Goal: Book appointment/travel/reservation

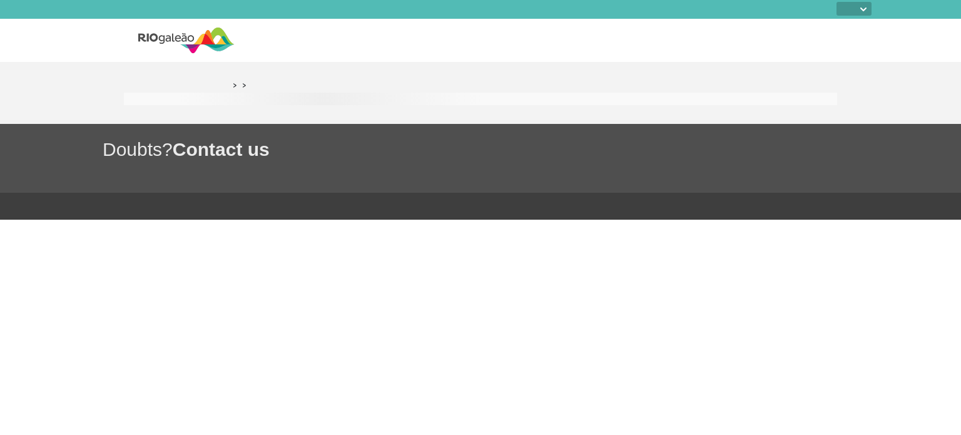
select select
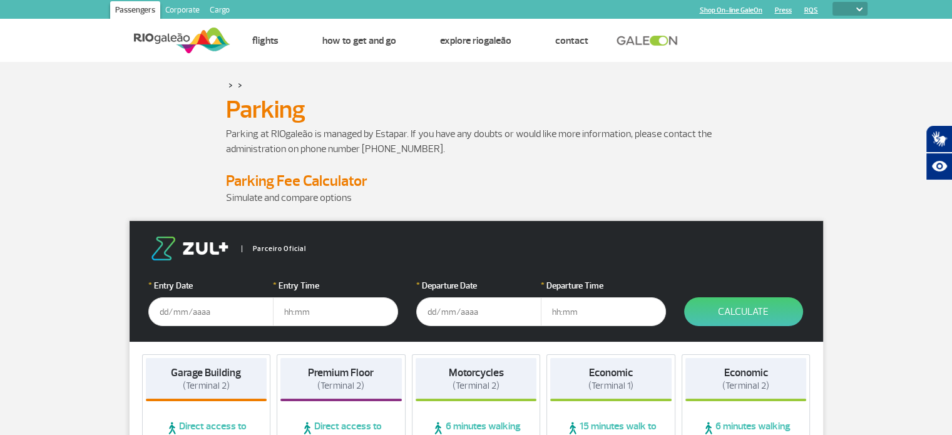
scroll to position [146, 0]
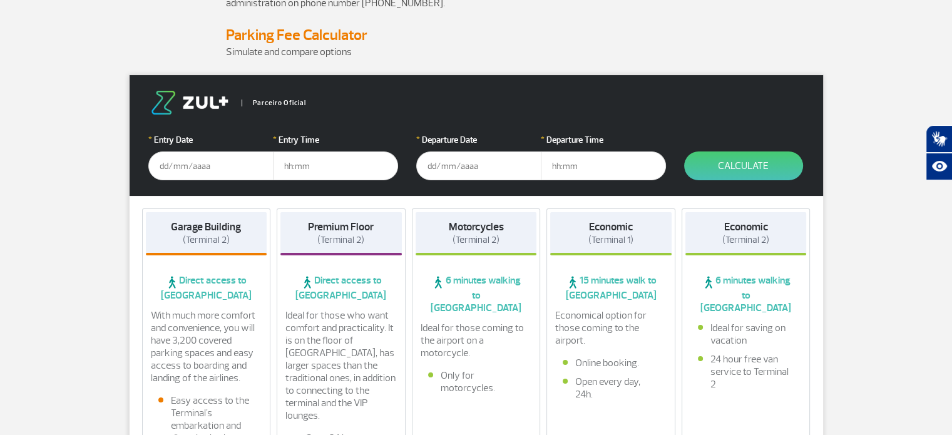
click at [198, 155] on input "text" at bounding box center [210, 165] width 125 height 29
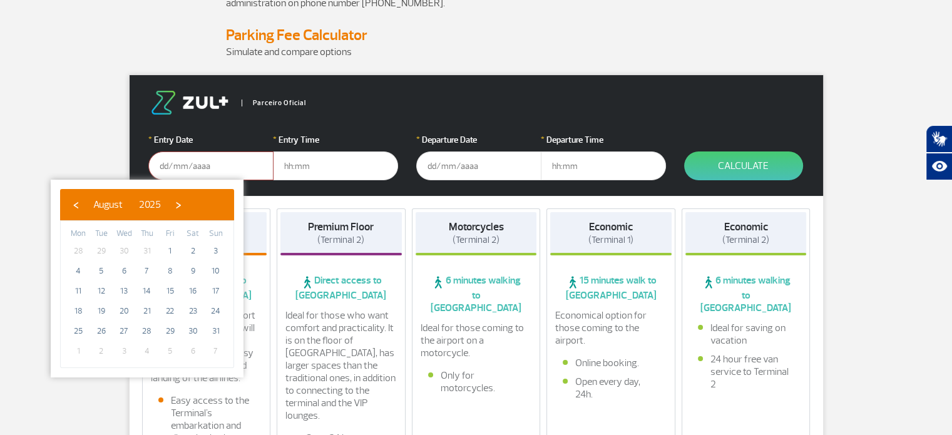
click at [98, 349] on span "2" at bounding box center [101, 351] width 20 height 20
click at [188, 204] on span "›" at bounding box center [178, 204] width 19 height 19
click at [105, 245] on span "2" at bounding box center [101, 251] width 20 height 20
type input "[DATE]"
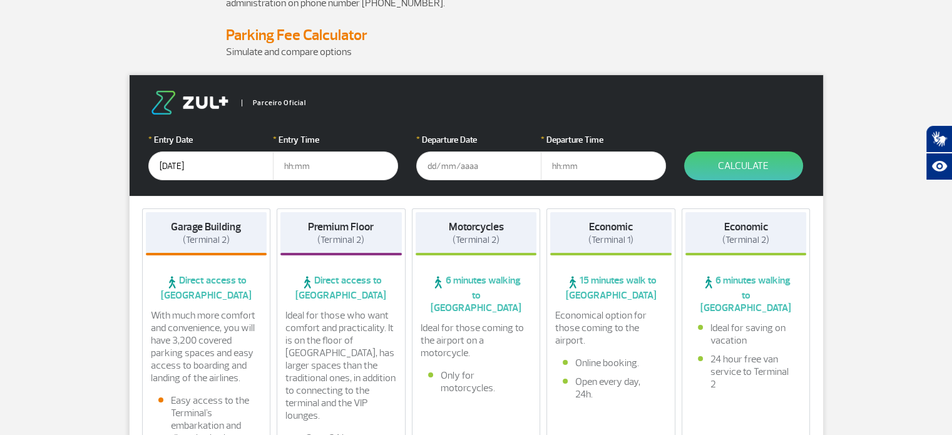
click at [318, 170] on input "text" at bounding box center [335, 165] width 125 height 29
click at [359, 161] on input "text" at bounding box center [335, 165] width 125 height 29
type input "05:00"
click at [491, 165] on input "text" at bounding box center [478, 165] width 125 height 29
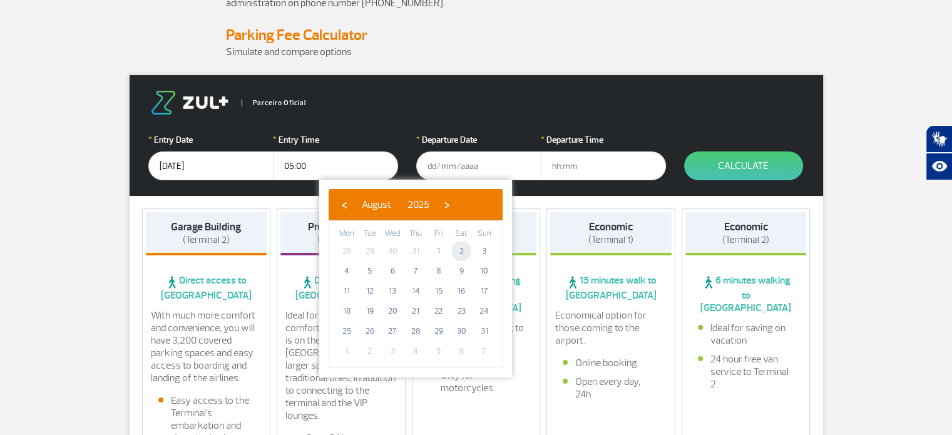
click at [464, 250] on span "2" at bounding box center [461, 251] width 20 height 20
type input "[DATE]"
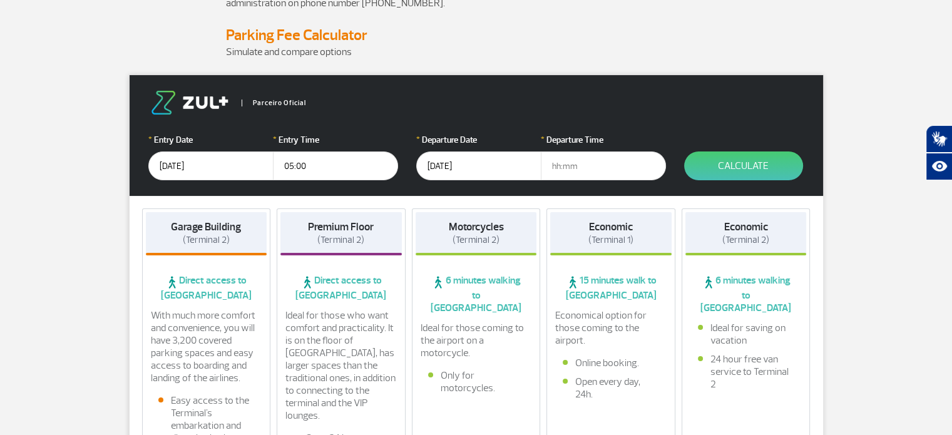
click at [568, 155] on input "text" at bounding box center [603, 165] width 125 height 29
type input "00:00"
click at [751, 170] on button "Calculate" at bounding box center [743, 165] width 119 height 29
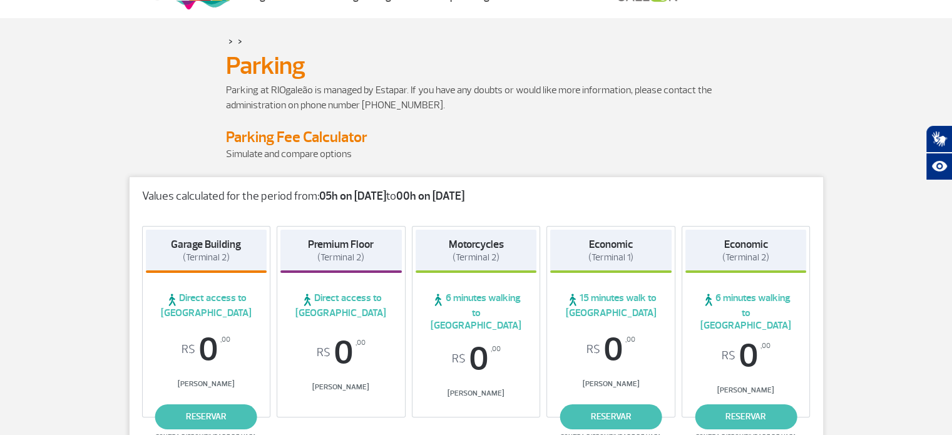
scroll to position [0, 0]
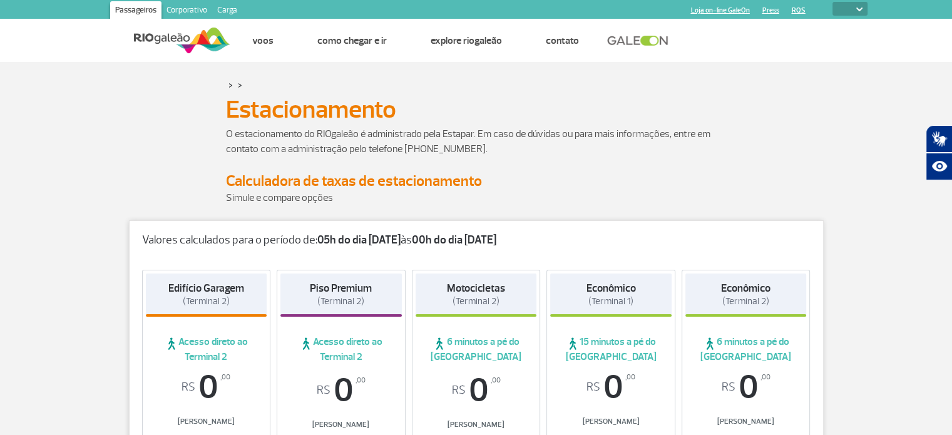
click at [289, 196] on font "Simule e compare opções" at bounding box center [279, 197] width 107 height 13
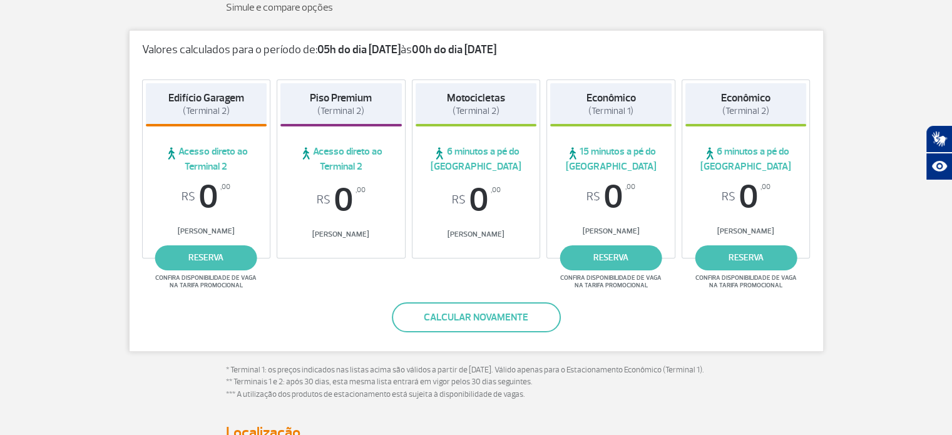
scroll to position [188, 0]
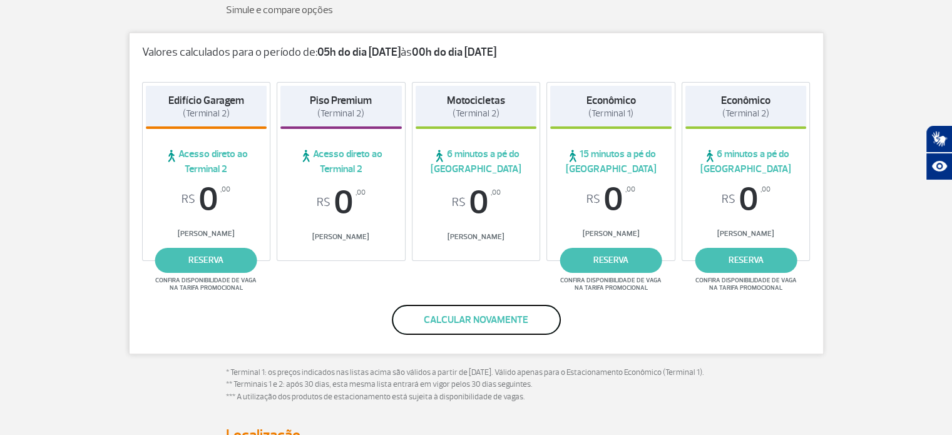
click at [491, 317] on font "Calcular novamente" at bounding box center [476, 319] width 104 height 13
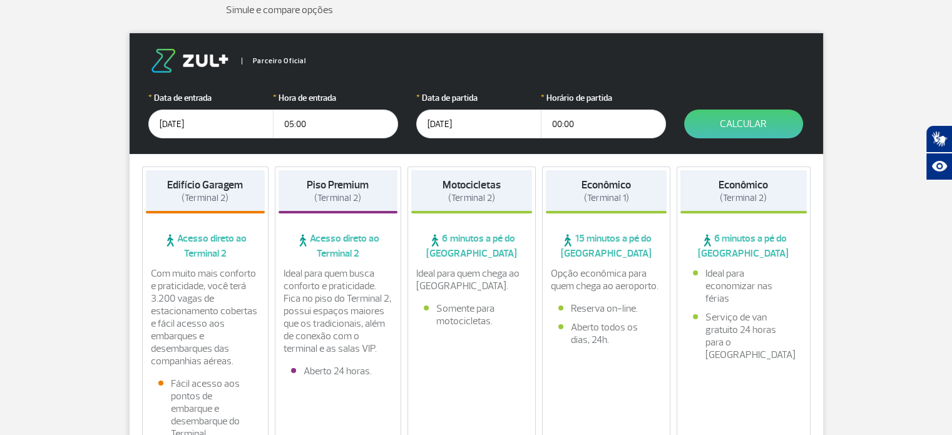
click at [433, 125] on input "[DATE]" at bounding box center [478, 123] width 125 height 29
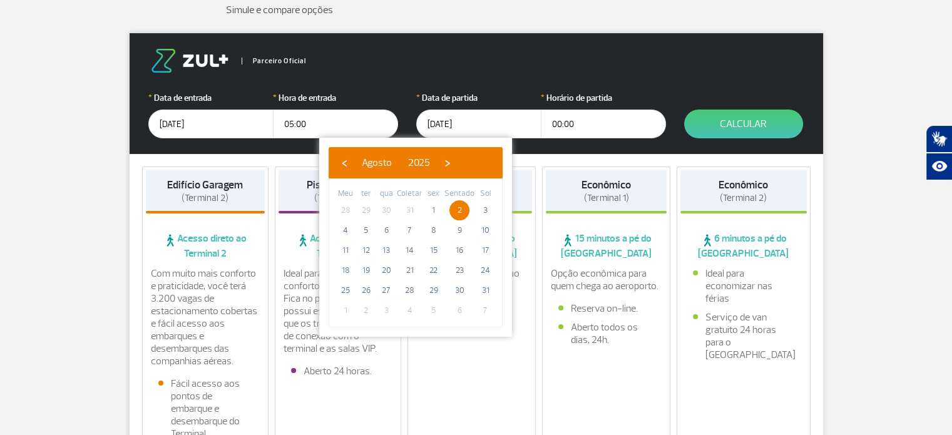
drag, startPoint x: 572, startPoint y: 126, endPoint x: 529, endPoint y: 121, distance: 43.5
click at [529, 121] on div "* Data de partida [DATE] * Horário de partida 00:00" at bounding box center [540, 114] width 249 height 47
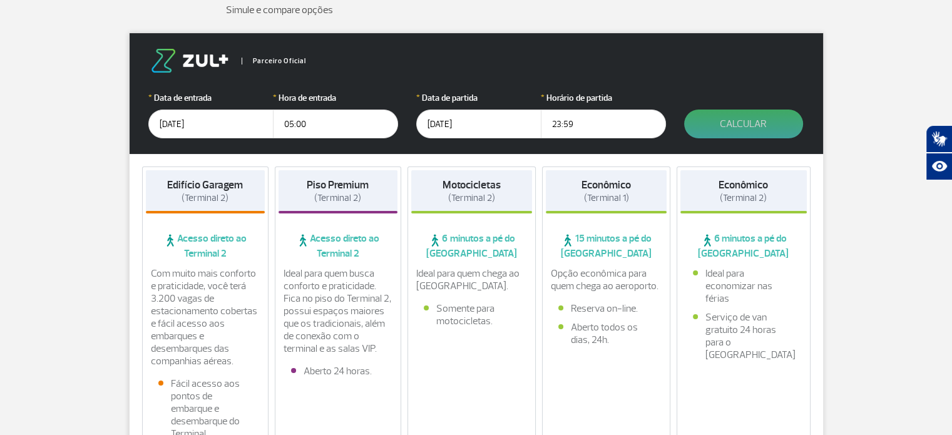
type input "23:59"
click at [761, 128] on font "Calcular" at bounding box center [743, 124] width 47 height 13
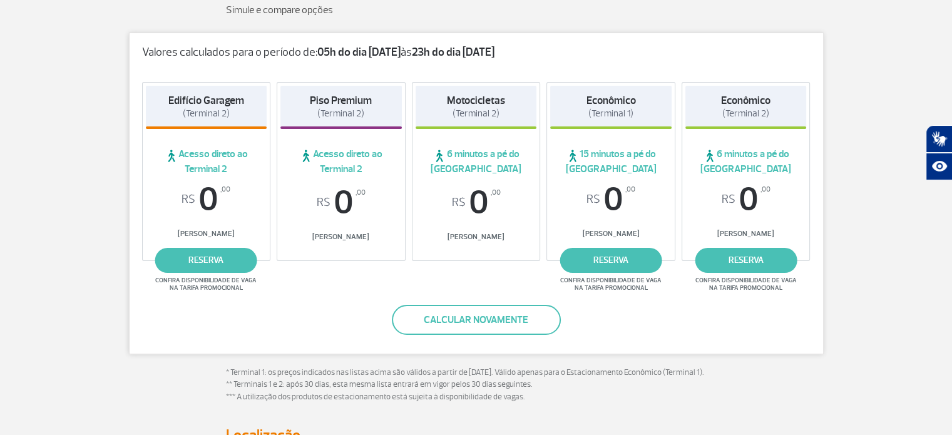
click at [345, 176] on div "Piso Premium (Terminal 2) Acesso direto ao Terminal 2 R$ 0 ,00 Tarifa Balcão" at bounding box center [341, 171] width 129 height 179
click at [218, 262] on font "reserva" at bounding box center [205, 260] width 35 height 11
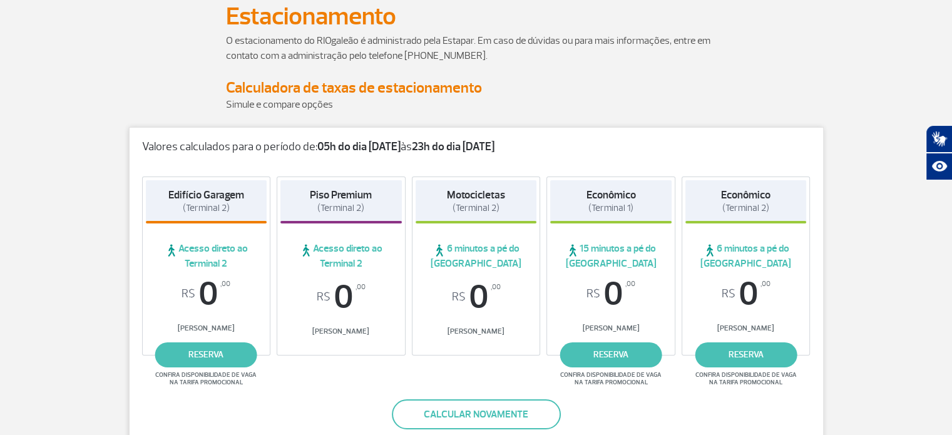
scroll to position [104, 0]
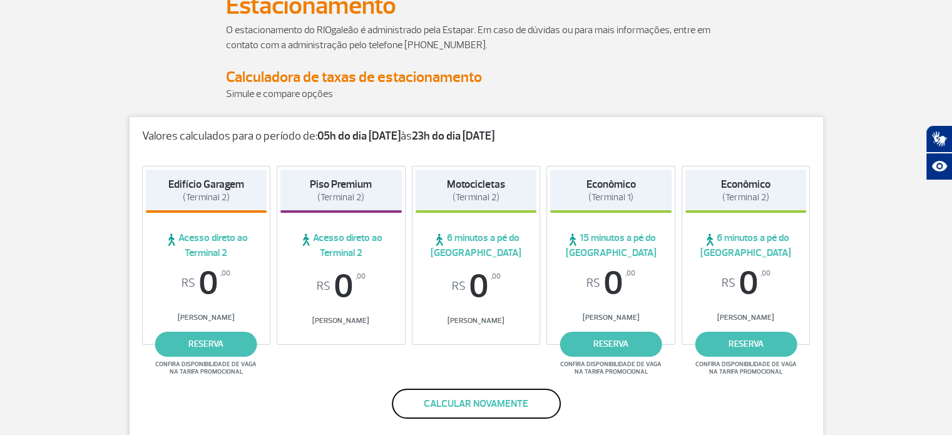
click at [477, 402] on font "Calcular novamente" at bounding box center [476, 403] width 104 height 13
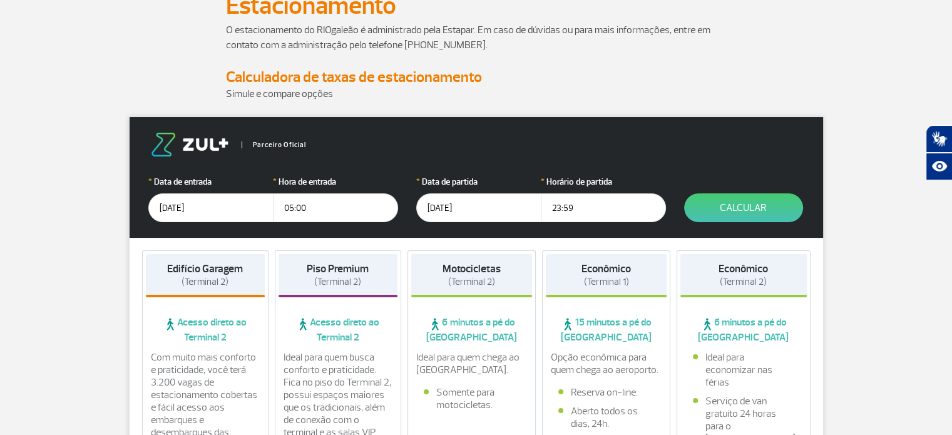
click at [228, 211] on input "[DATE]" at bounding box center [210, 207] width 125 height 29
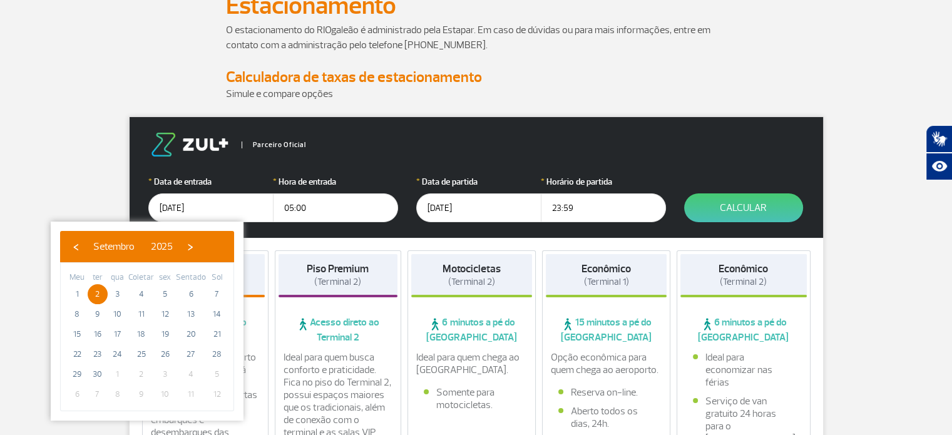
click at [313, 206] on input "05:00" at bounding box center [335, 207] width 125 height 29
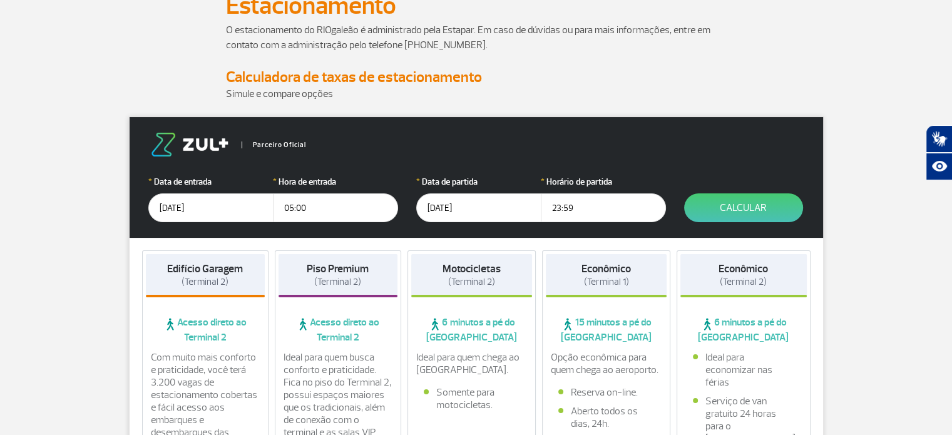
click at [449, 200] on input "[DATE]" at bounding box center [478, 207] width 125 height 29
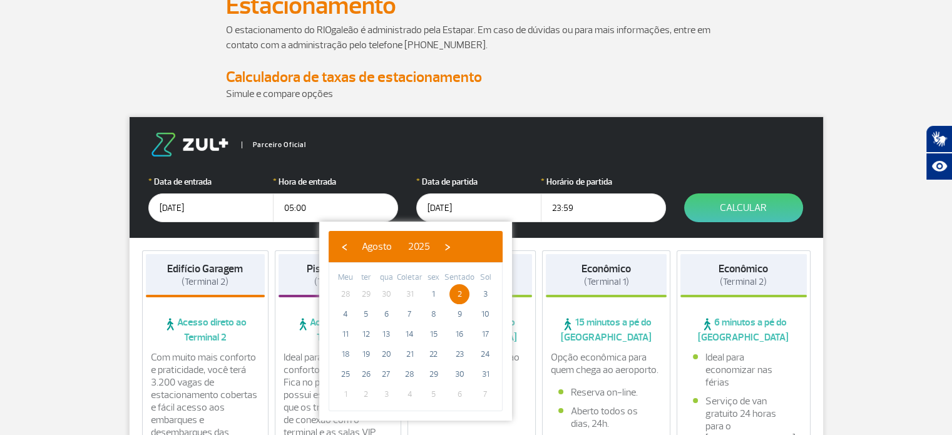
click at [433, 206] on input "[DATE]" at bounding box center [478, 207] width 125 height 29
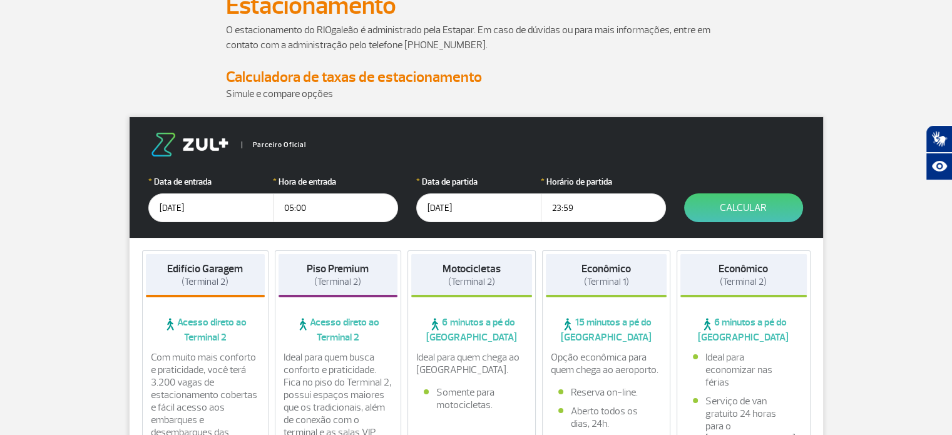
type input "[DATE]"
drag, startPoint x: 576, startPoint y: 210, endPoint x: 541, endPoint y: 213, distance: 35.2
click at [541, 213] on input "23:59" at bounding box center [603, 207] width 125 height 29
type input "00:30"
click at [740, 193] on button "Calcular" at bounding box center [743, 207] width 119 height 29
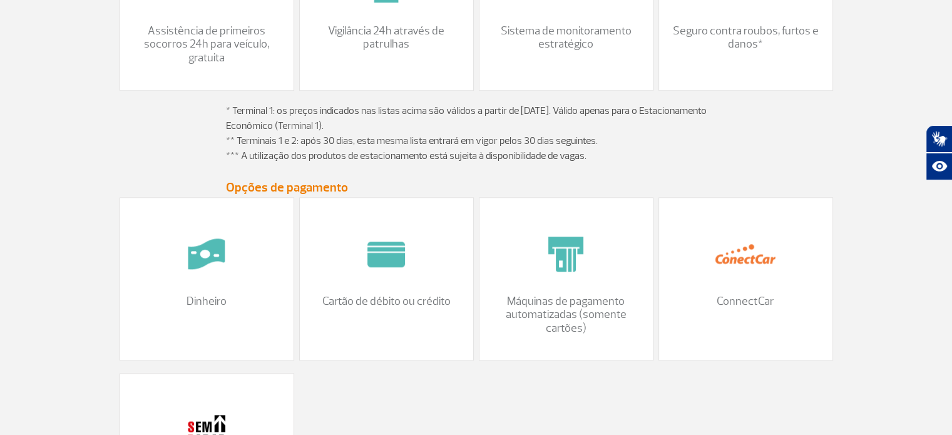
scroll to position [1314, 0]
